Goal: Information Seeking & Learning: Learn about a topic

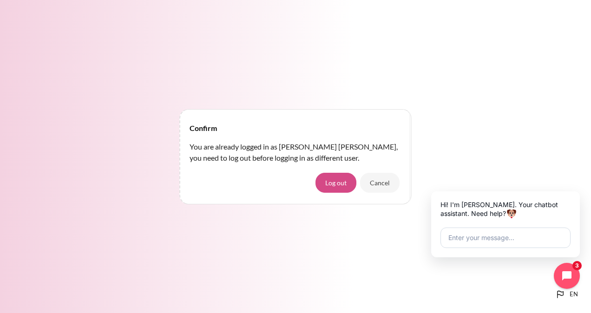
click at [353, 186] on button "Log out" at bounding box center [335, 183] width 41 height 20
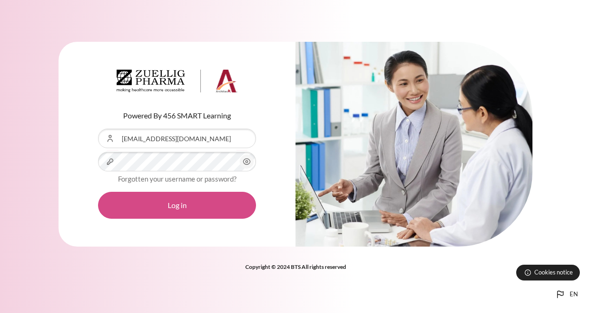
click at [194, 208] on button "Log in" at bounding box center [177, 205] width 158 height 27
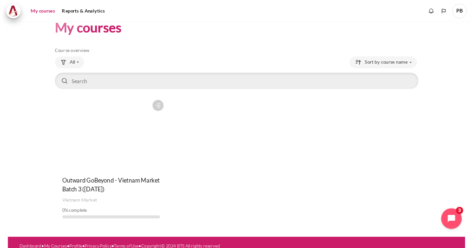
scroll to position [26, 0]
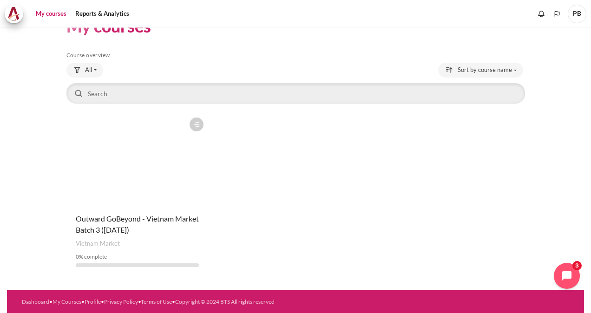
click at [174, 207] on div "Course is starred Actions for course Outward GoBeyond - Vietnam Market Batch 3 …" at bounding box center [137, 194] width 142 height 162
click at [143, 216] on span "Outward GoBeyond - Vietnam Market Batch 3 ([DATE])" at bounding box center [137, 224] width 123 height 20
